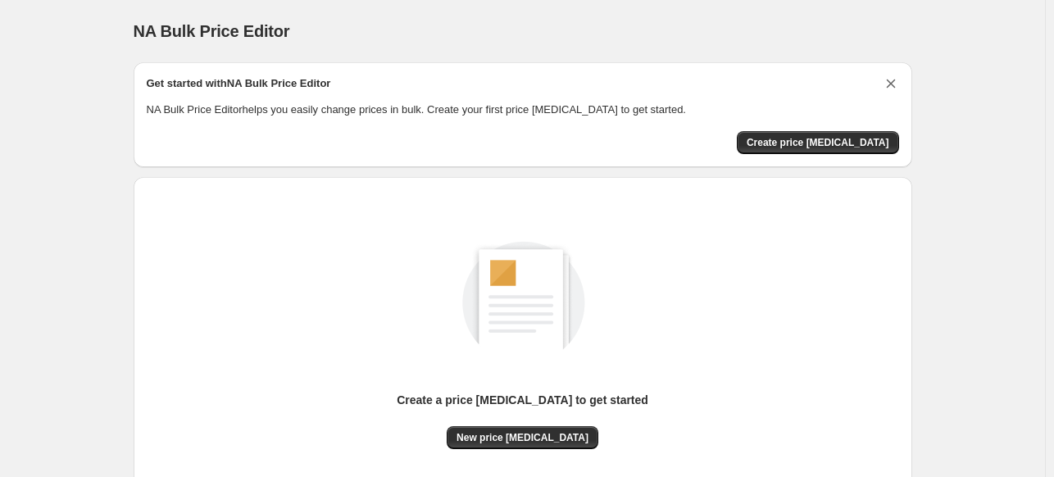
click at [899, 76] on icon "Dismiss card" at bounding box center [891, 83] width 16 height 16
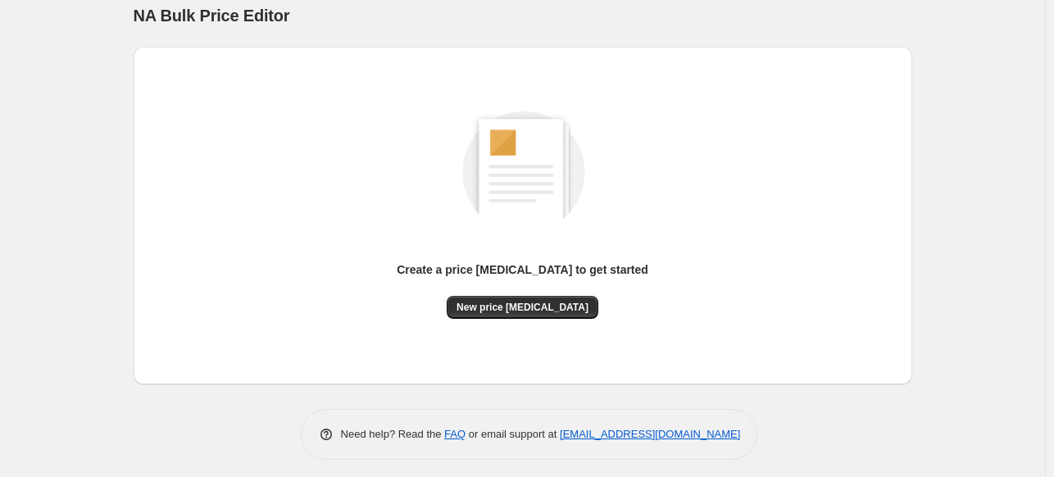
scroll to position [22, 0]
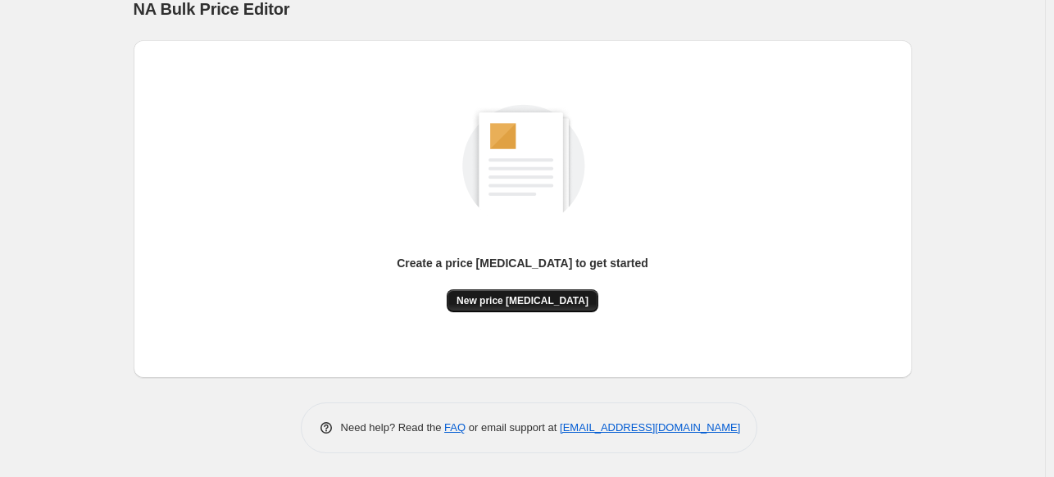
click at [547, 293] on button "New price change job" at bounding box center [523, 300] width 152 height 23
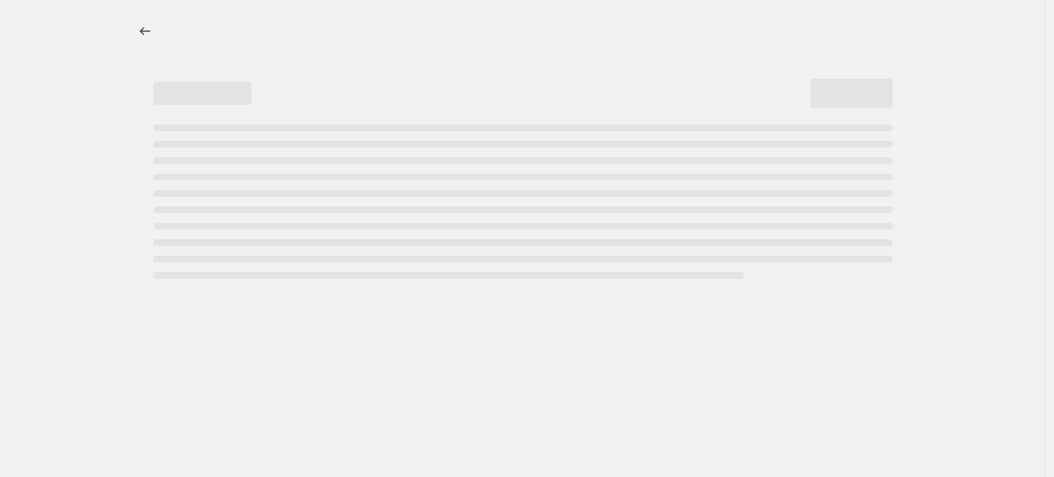
select select "percentage"
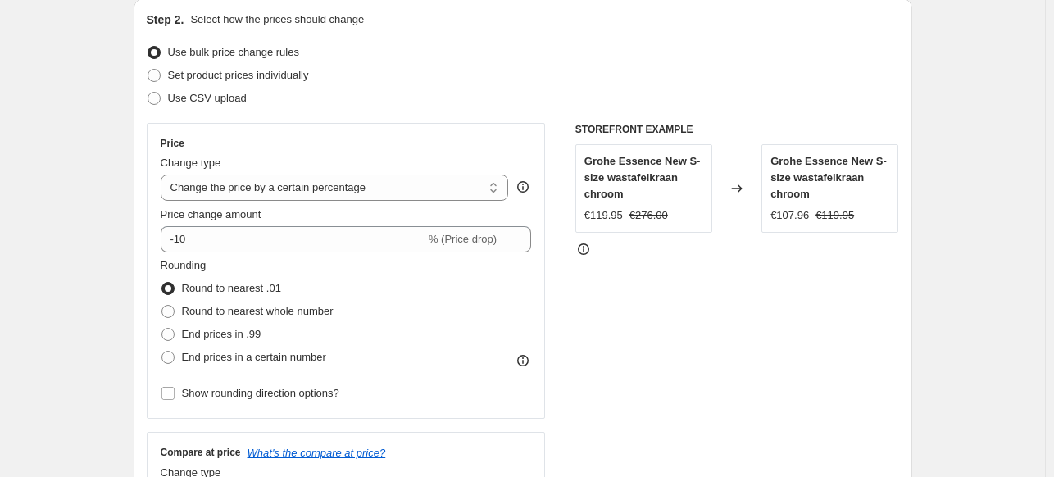
scroll to position [197, 0]
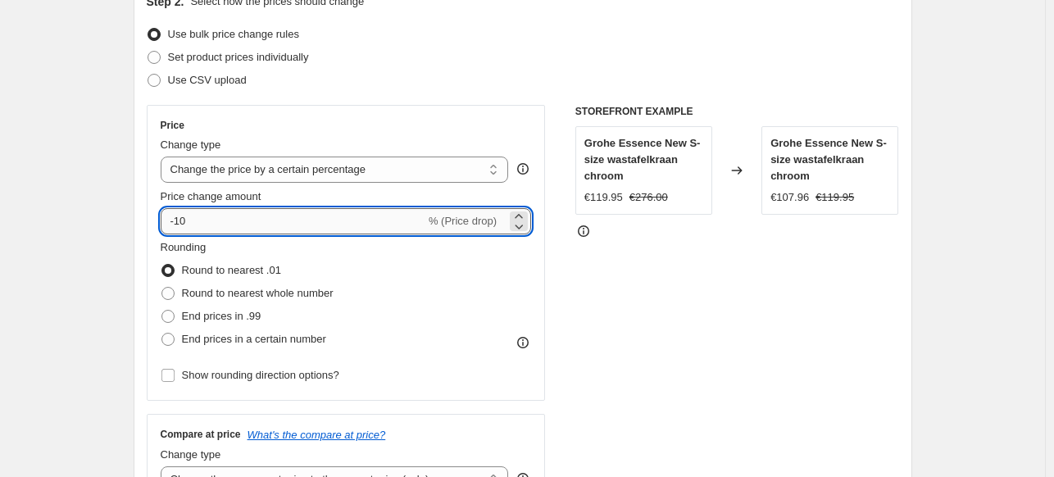
click at [290, 222] on input "-10" at bounding box center [293, 221] width 265 height 26
type input "-1"
type input "-20"
click at [550, 88] on div "Use CSV upload" at bounding box center [523, 80] width 752 height 23
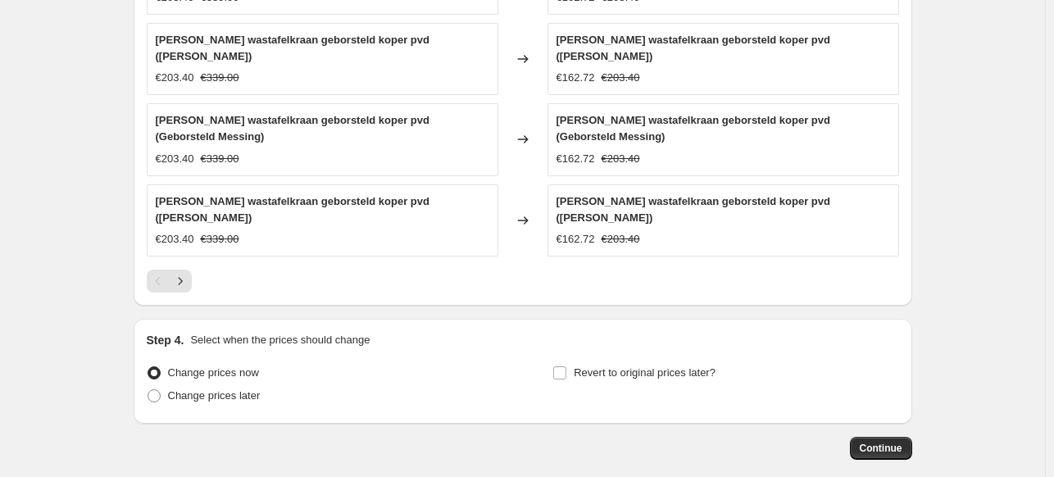
scroll to position [1151, 0]
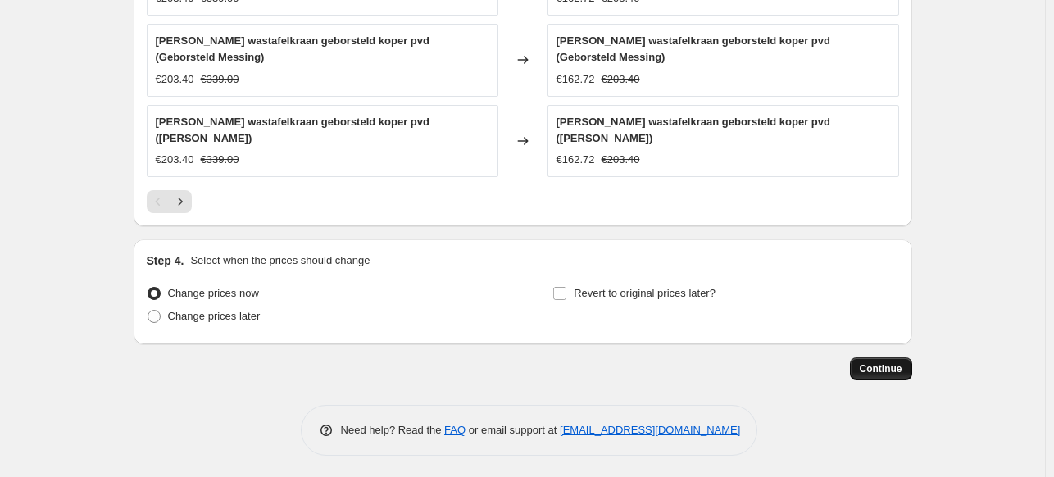
click at [884, 369] on span "Continue" at bounding box center [881, 368] width 43 height 13
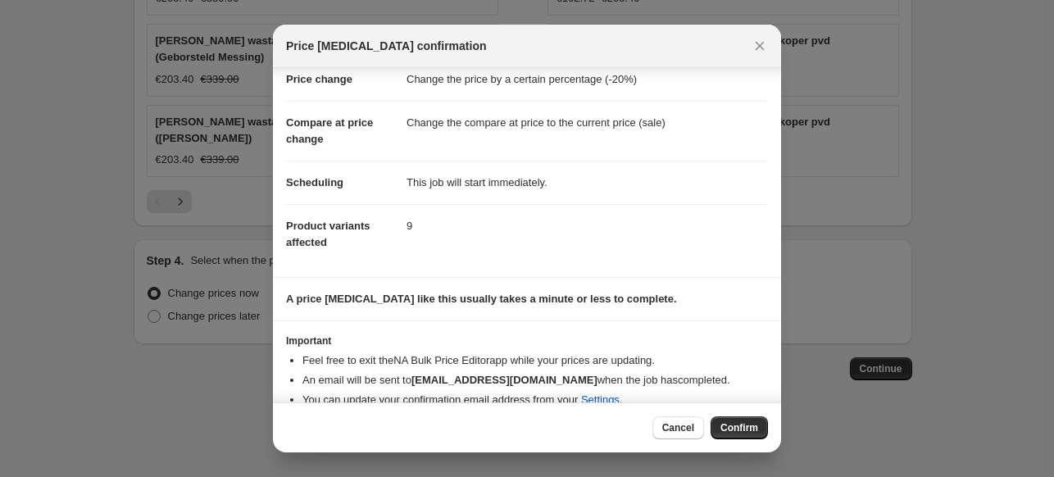
scroll to position [60, 0]
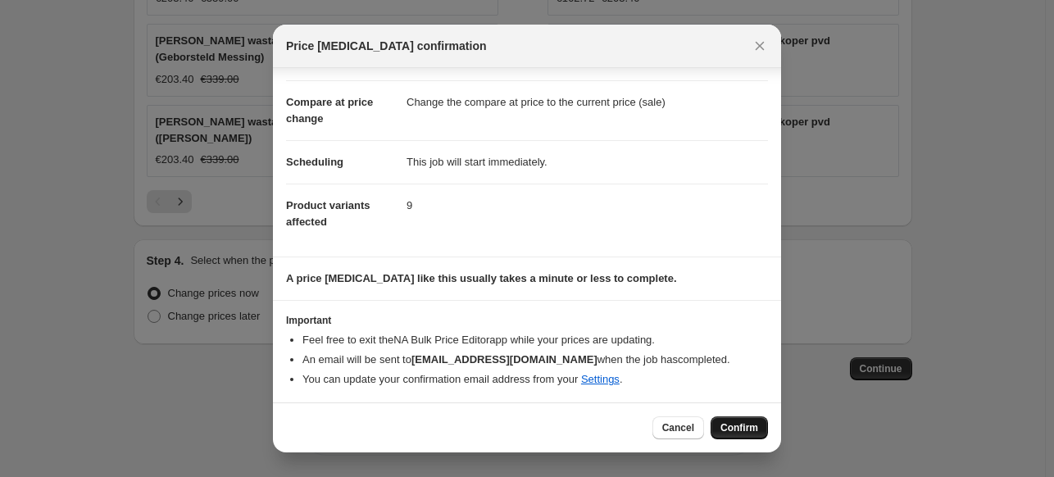
click at [729, 423] on span "Confirm" at bounding box center [739, 427] width 38 height 13
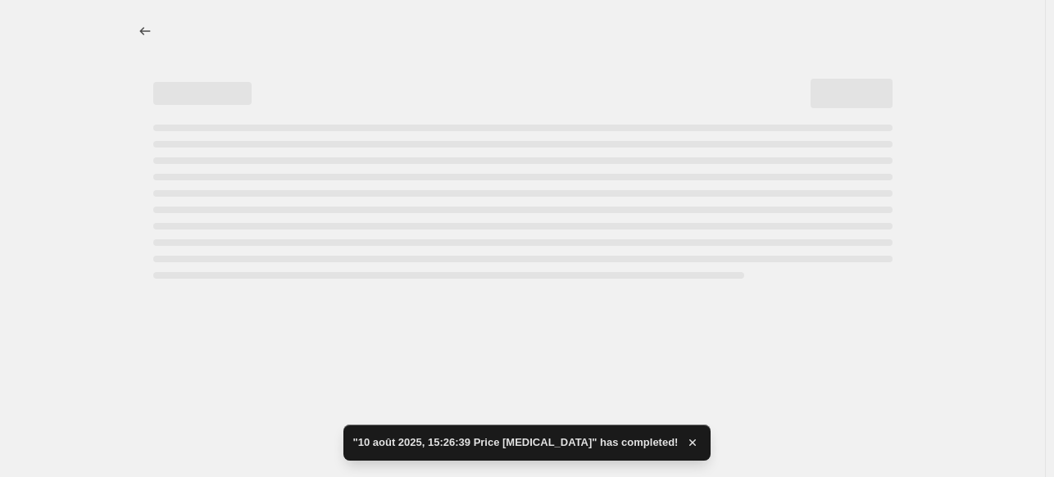
select select "percentage"
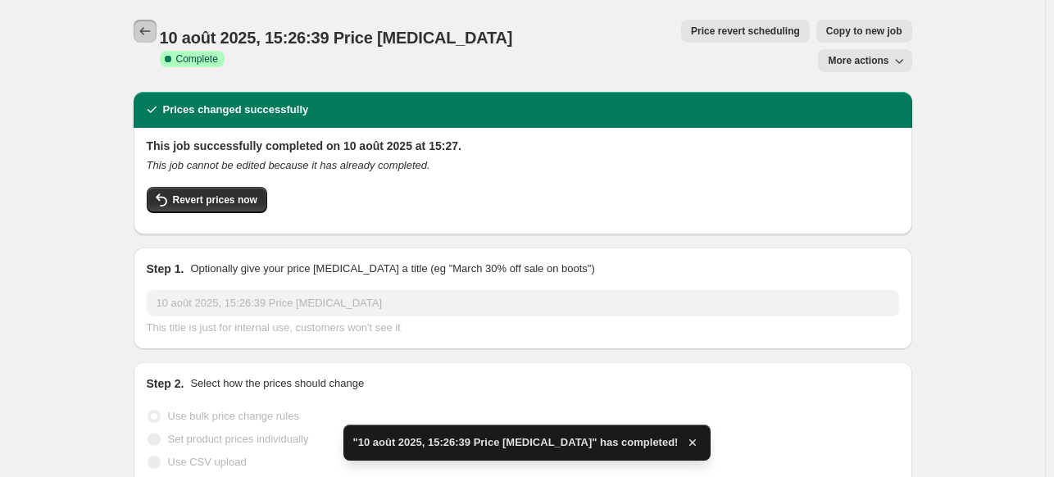
click at [144, 30] on icon "Price change jobs" at bounding box center [144, 31] width 11 height 8
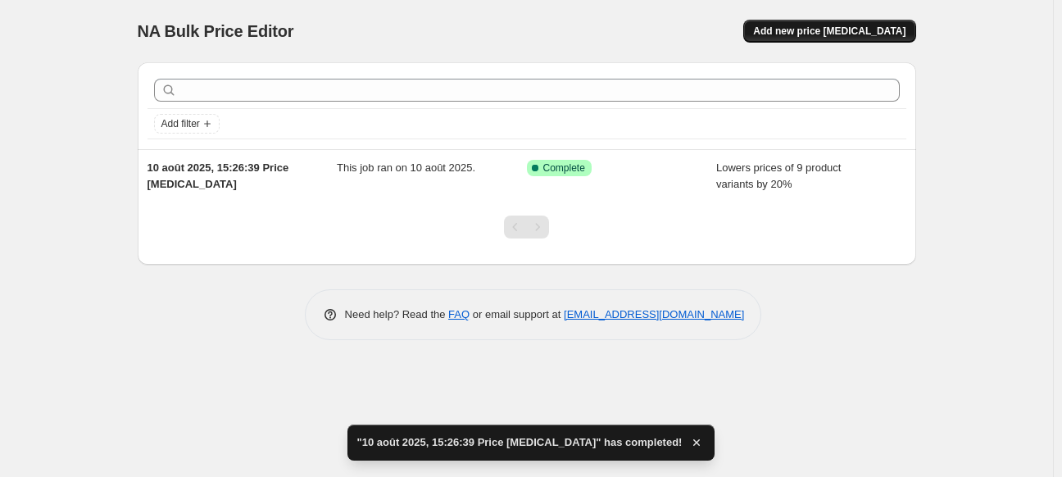
click at [840, 28] on span "Add new price change job" at bounding box center [829, 31] width 152 height 13
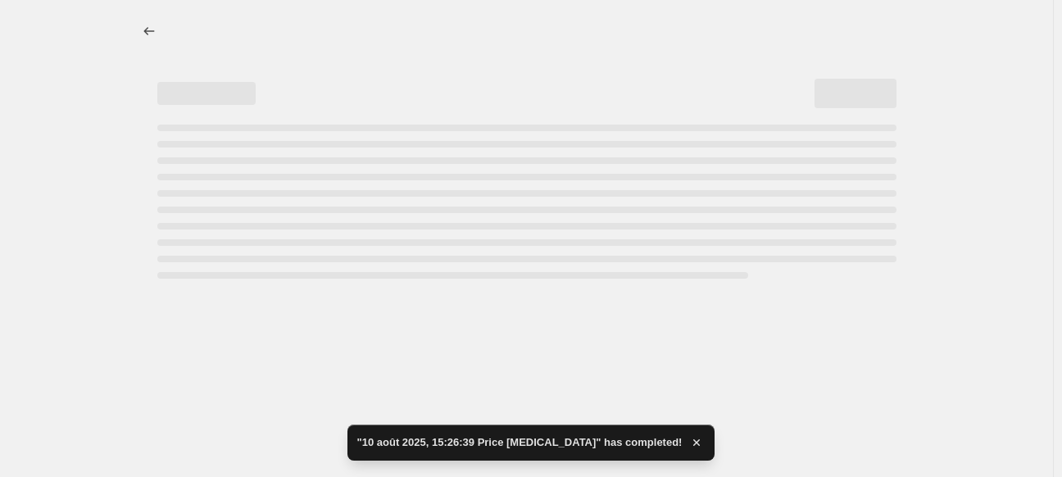
select select "percentage"
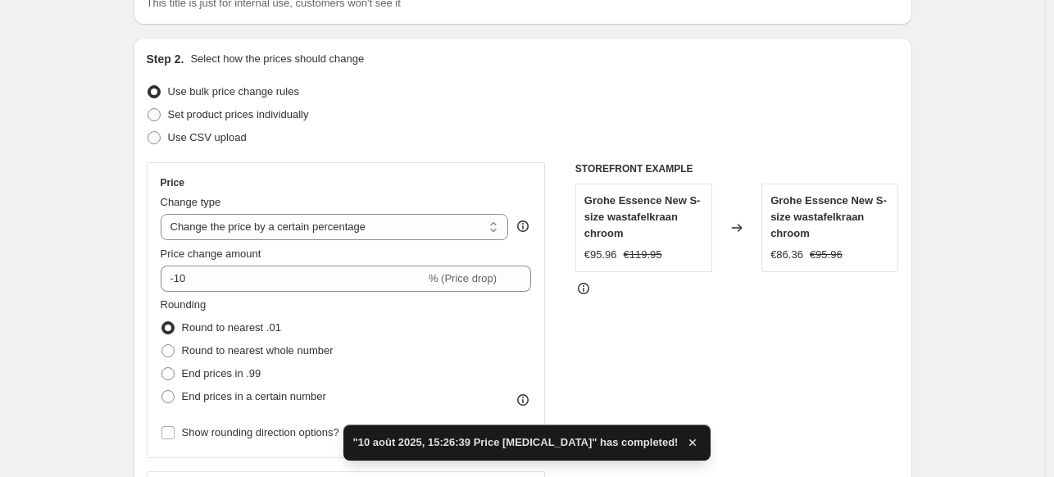
scroll to position [295, 0]
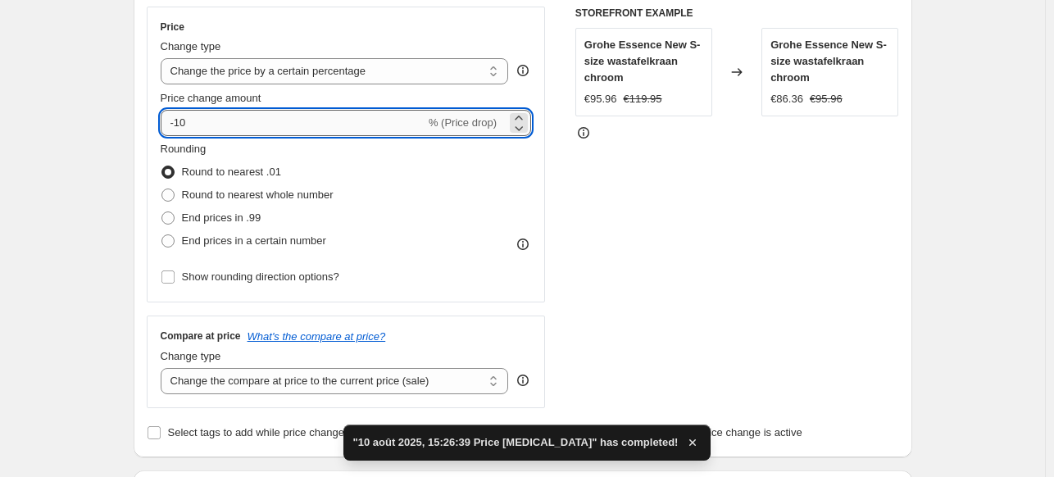
click at [252, 131] on input "-10" at bounding box center [293, 123] width 265 height 26
type input "-1"
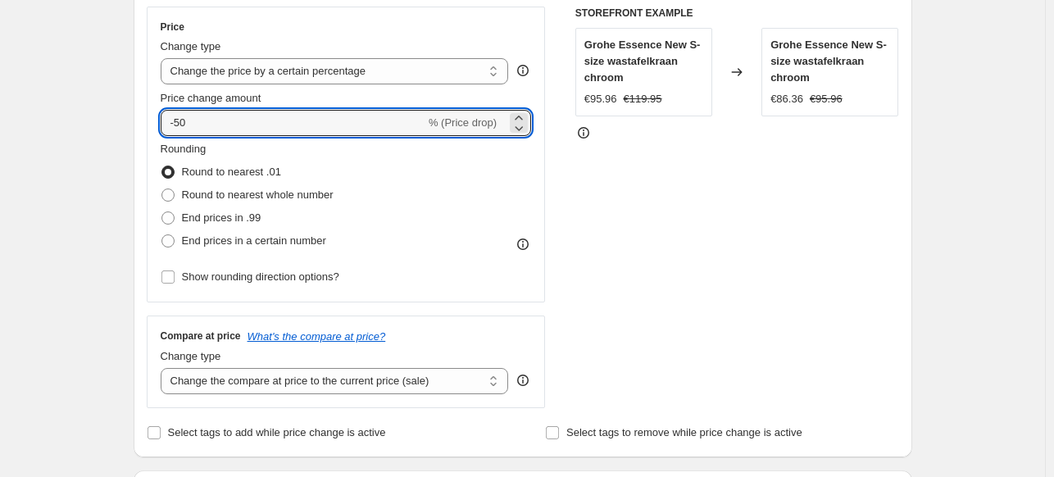
type input "-50"
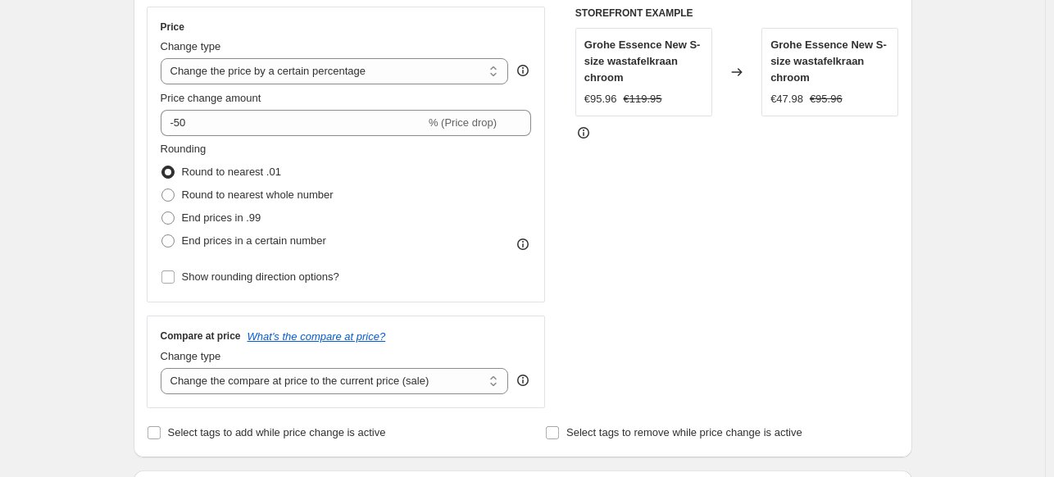
click at [765, 139] on div at bounding box center [737, 133] width 324 height 16
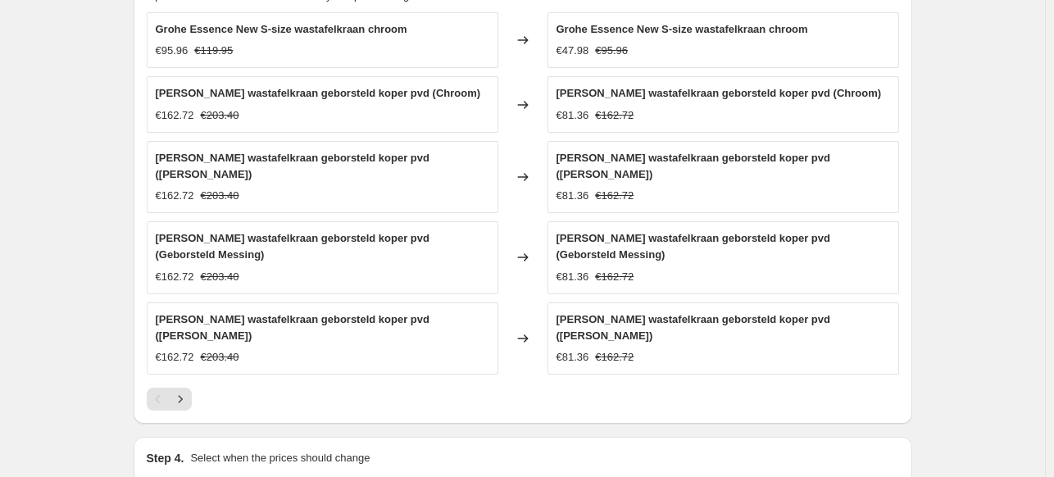
scroll to position [983, 0]
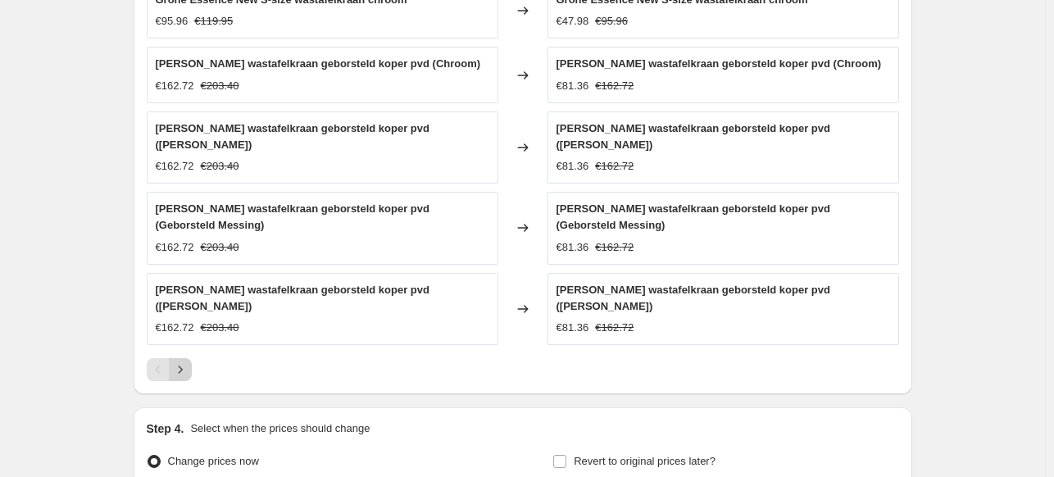
click at [186, 358] on button "Next" at bounding box center [180, 369] width 23 height 23
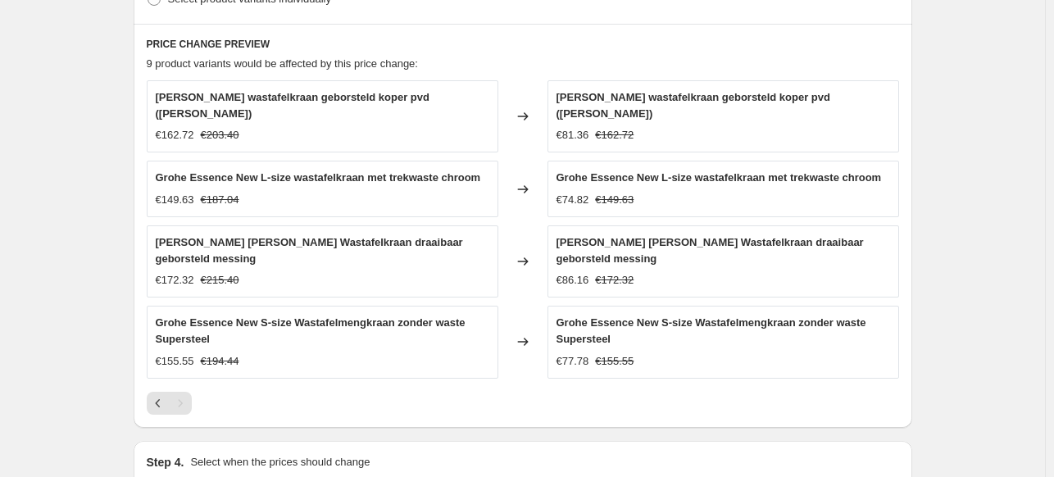
scroll to position [1071, 0]
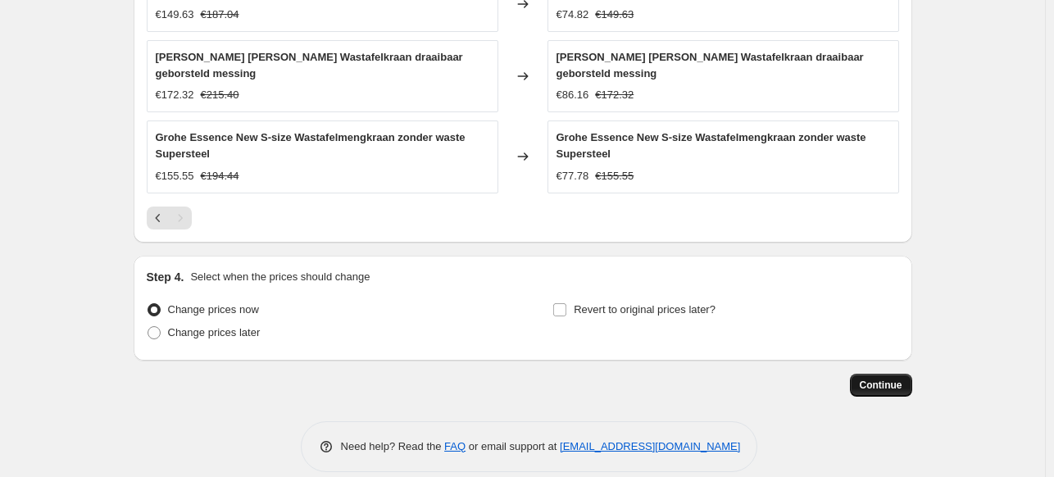
click at [888, 379] on span "Continue" at bounding box center [881, 385] width 43 height 13
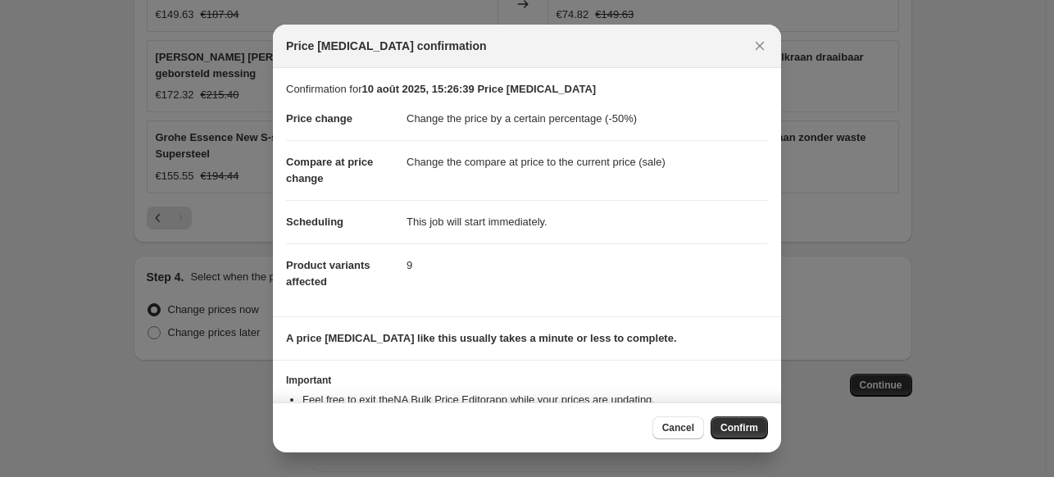
scroll to position [60, 0]
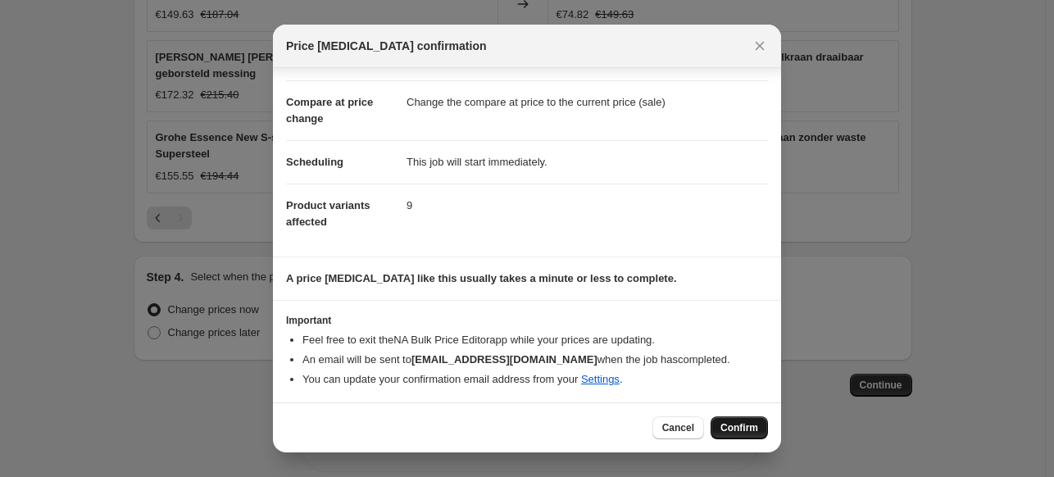
click at [729, 432] on span "Confirm" at bounding box center [739, 427] width 38 height 13
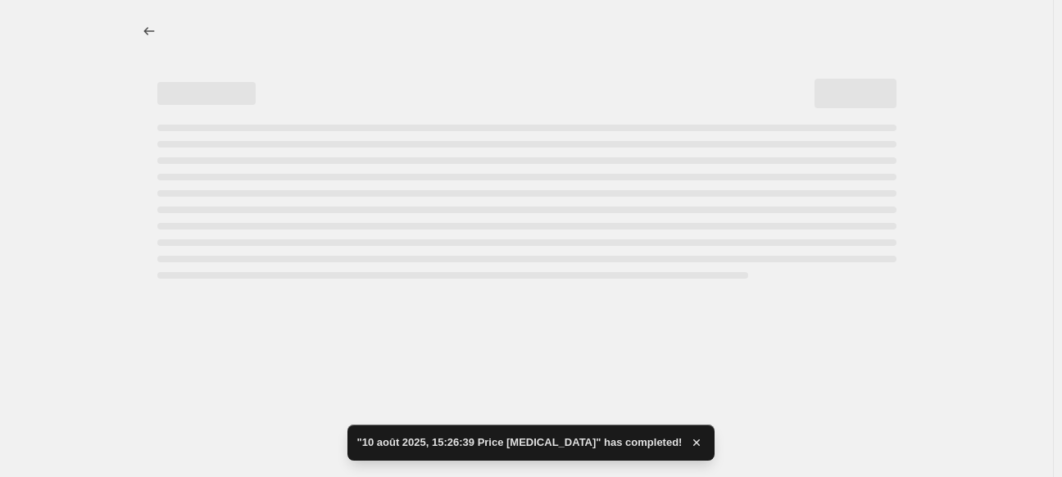
select select "percentage"
